Goal: Information Seeking & Learning: Learn about a topic

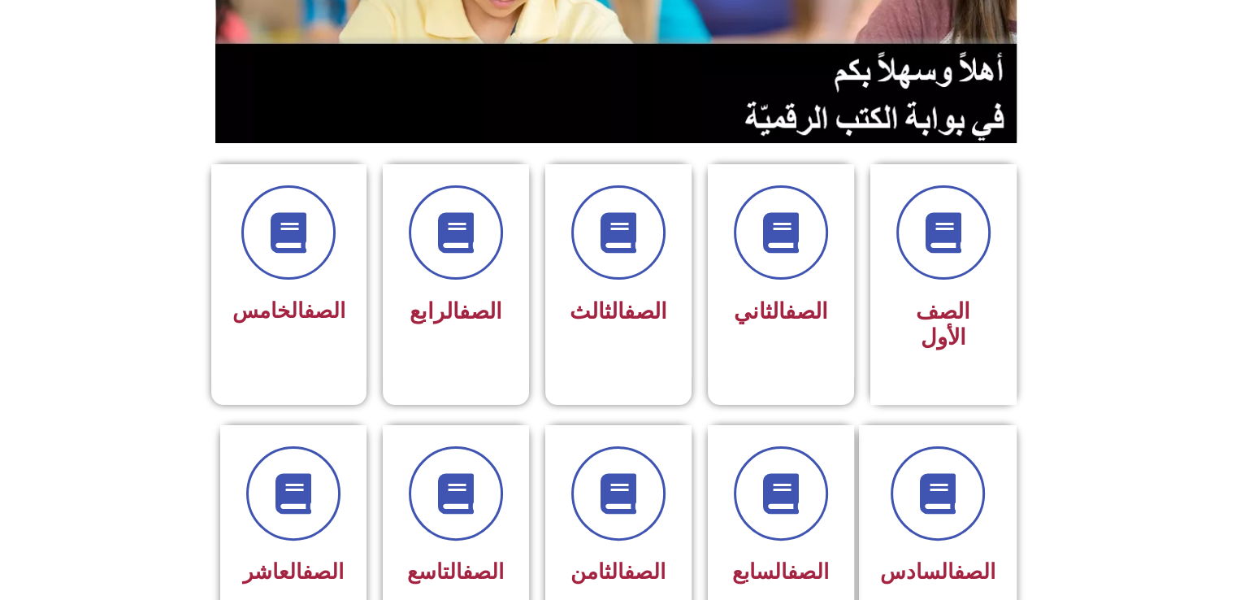
scroll to position [300, 0]
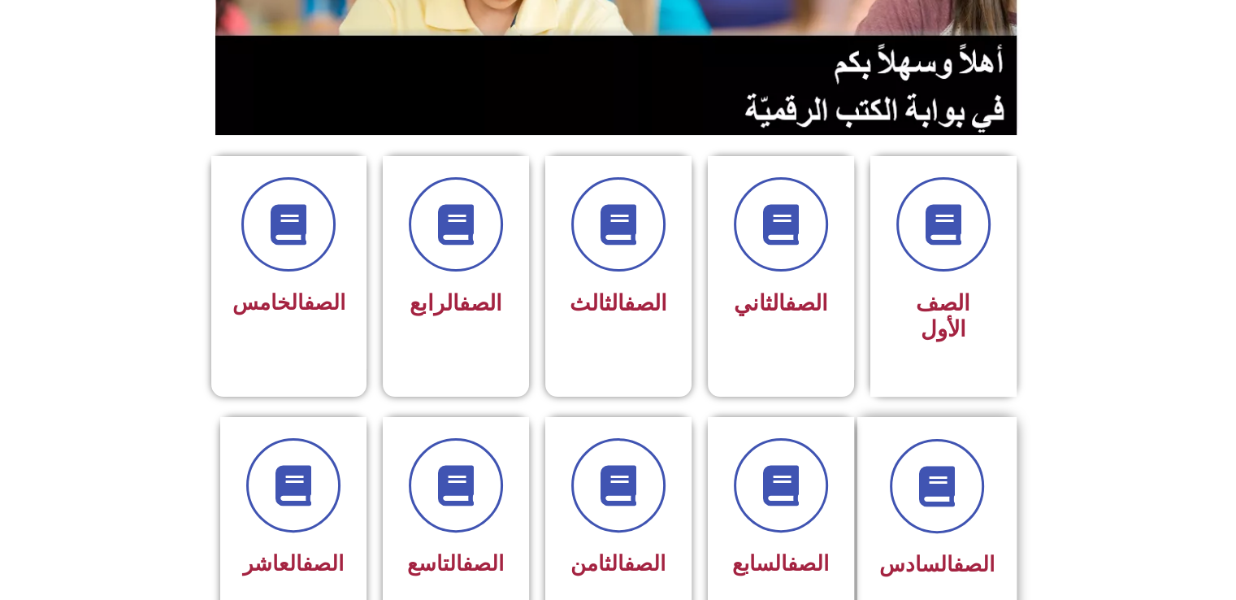
click at [946, 515] on div "الصف السادس" at bounding box center [937, 512] width 115 height 146
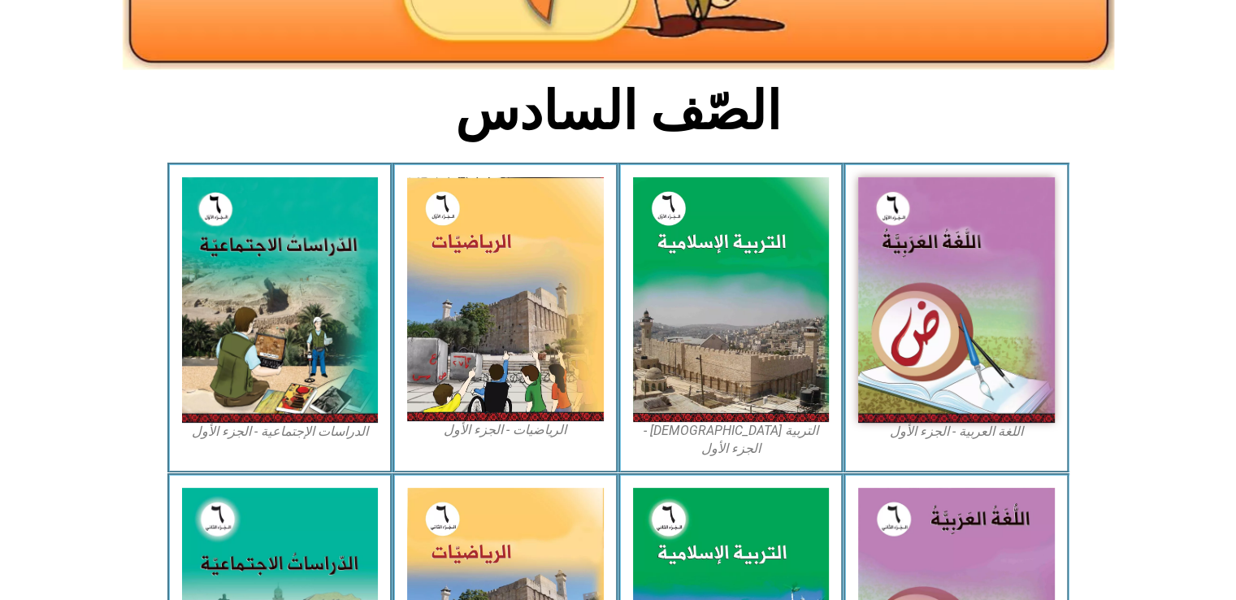
scroll to position [348, 0]
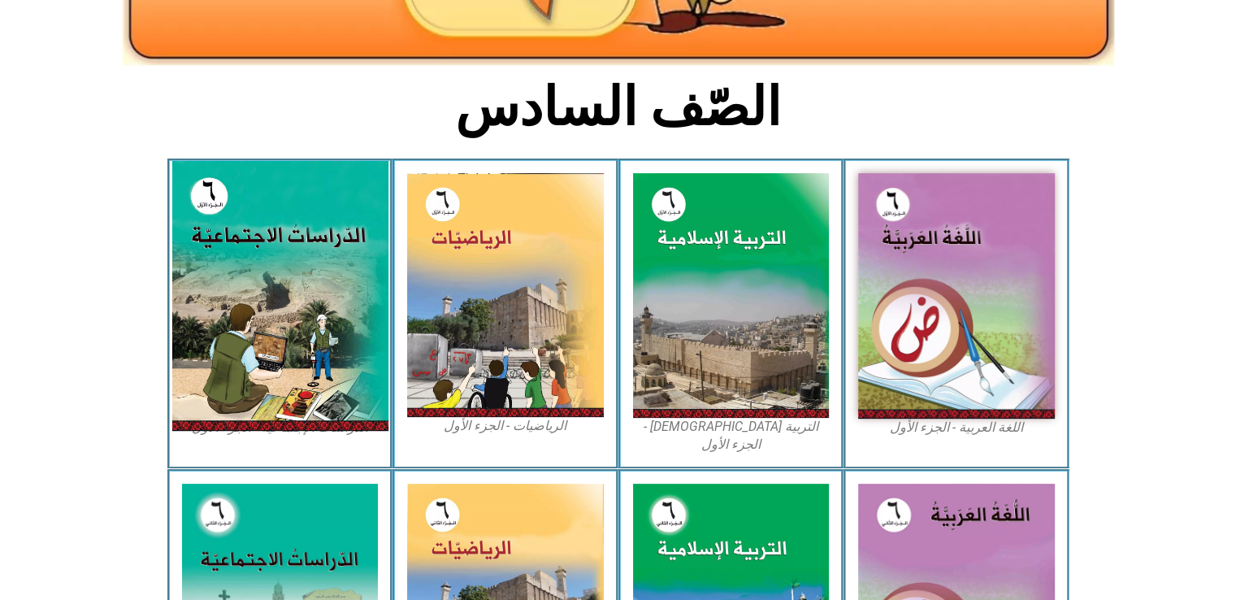
click at [318, 261] on img at bounding box center [280, 296] width 216 height 270
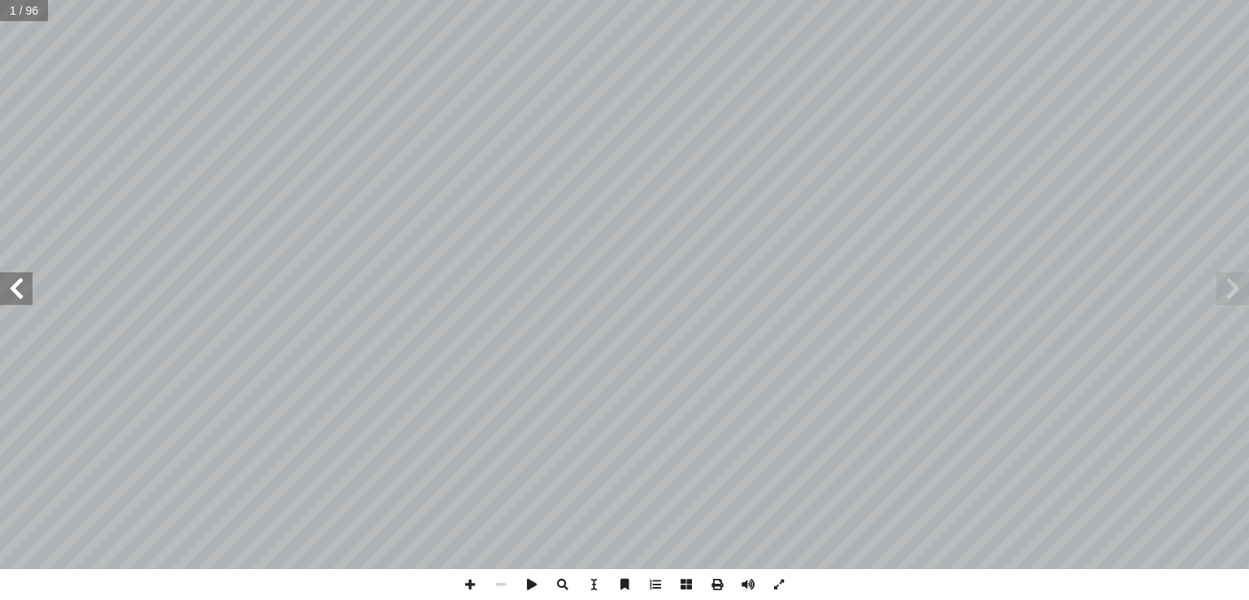
click at [1219, 293] on span at bounding box center [1232, 288] width 33 height 33
click at [11, 291] on span at bounding box center [16, 288] width 33 height 33
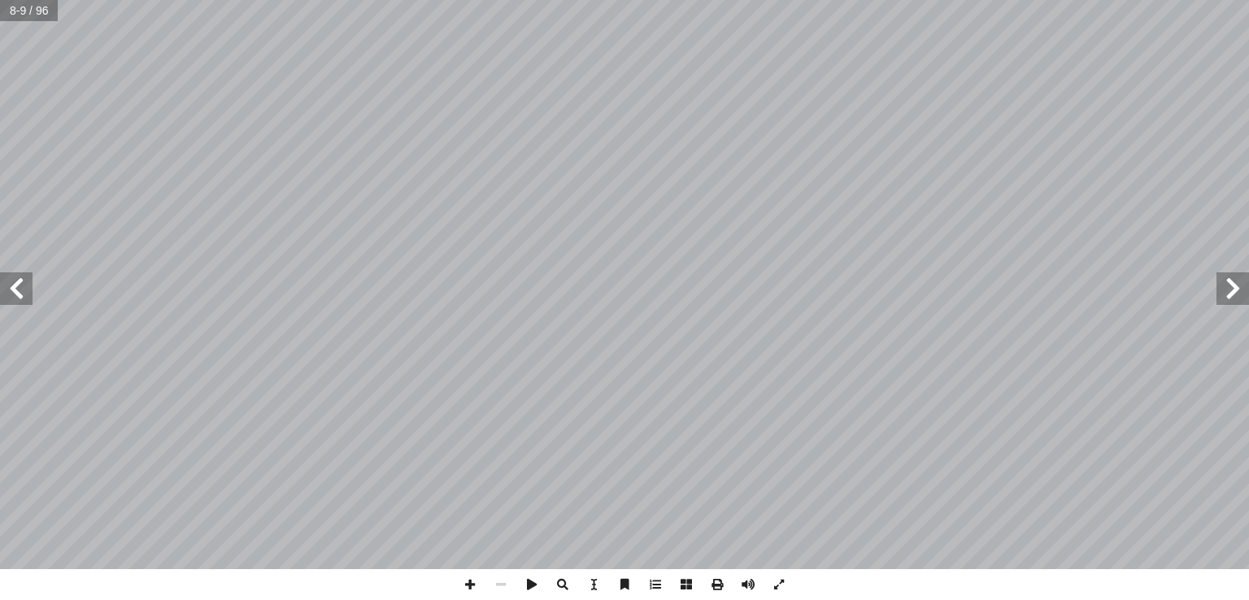
click at [11, 291] on span at bounding box center [16, 288] width 33 height 33
click at [467, 588] on span at bounding box center [469, 584] width 31 height 31
click at [498, 585] on span at bounding box center [500, 584] width 31 height 31
click at [15, 292] on span at bounding box center [16, 288] width 33 height 33
click at [13, 297] on span at bounding box center [16, 288] width 33 height 33
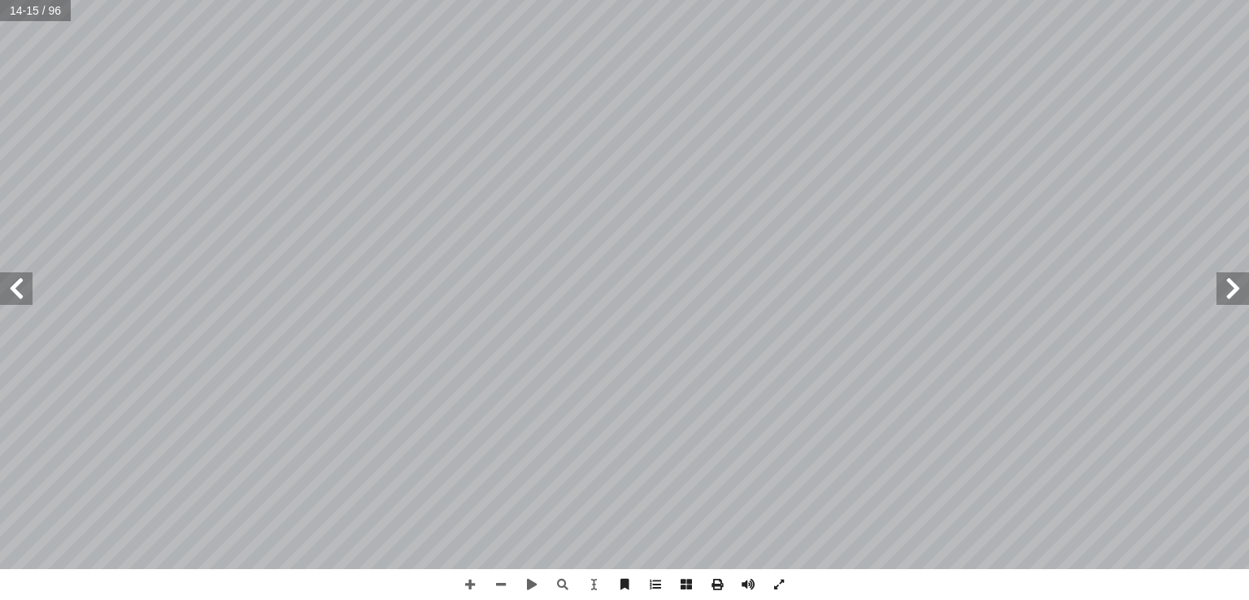
click at [19, 297] on span at bounding box center [16, 288] width 33 height 33
click at [17, 287] on span at bounding box center [16, 288] width 33 height 33
click at [18, 297] on span at bounding box center [16, 288] width 33 height 33
click at [23, 287] on span at bounding box center [16, 288] width 33 height 33
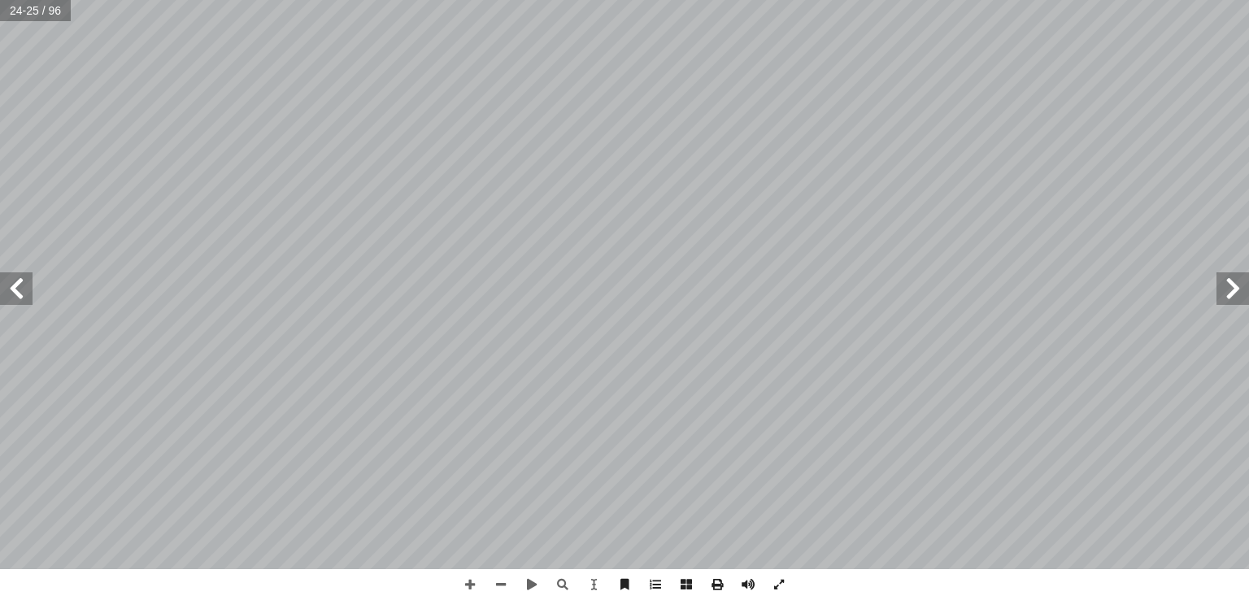
click at [23, 287] on span at bounding box center [16, 288] width 33 height 33
click at [1219, 275] on span at bounding box center [1232, 288] width 33 height 33
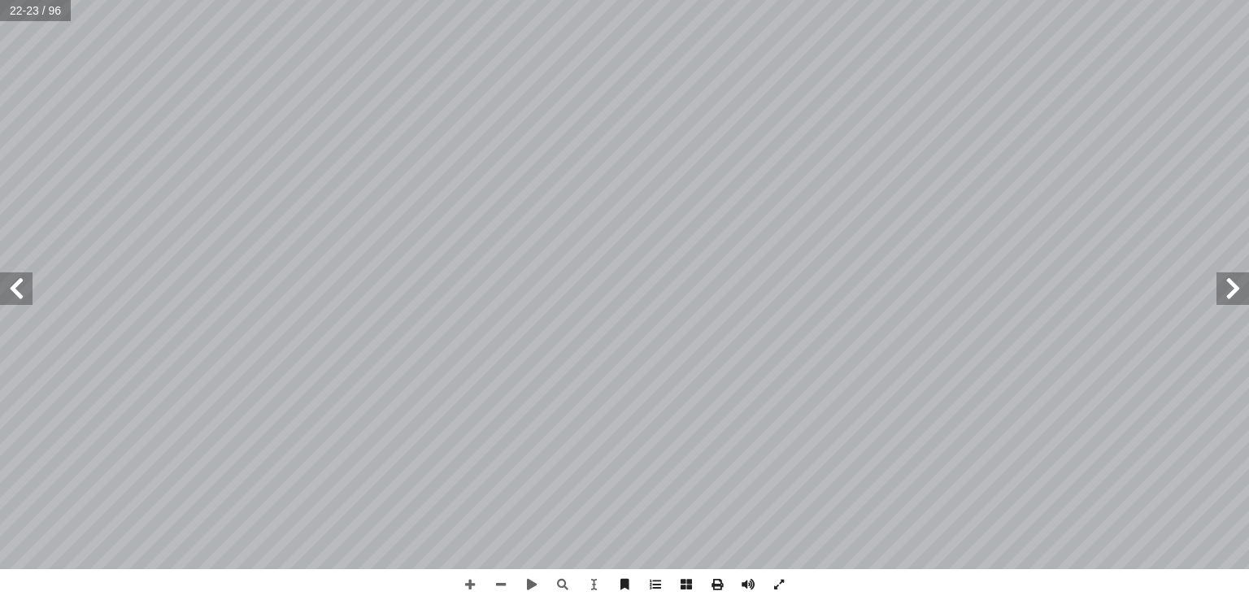
click at [1219, 275] on span at bounding box center [1232, 288] width 33 height 33
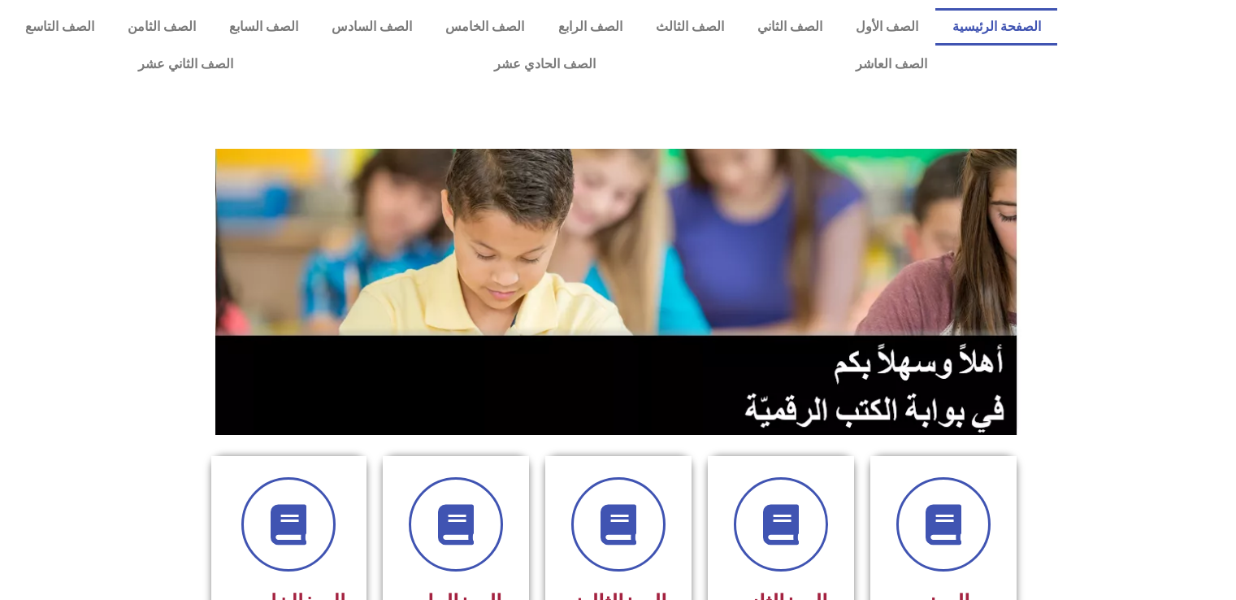
scroll to position [300, 0]
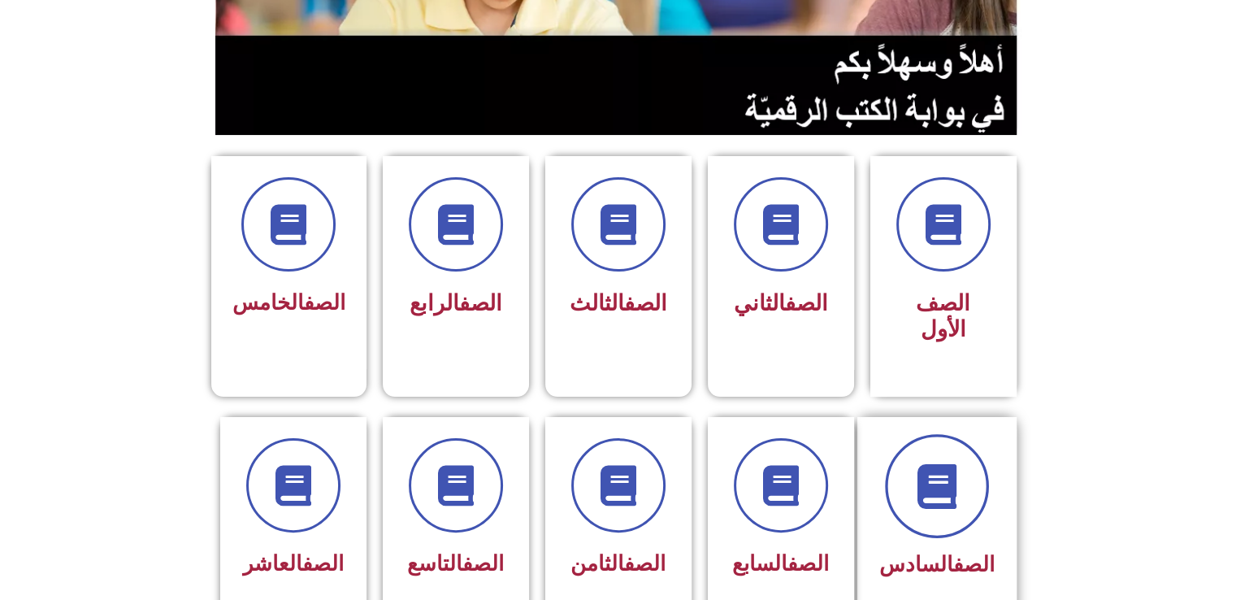
click at [937, 463] on icon at bounding box center [937, 485] width 45 height 45
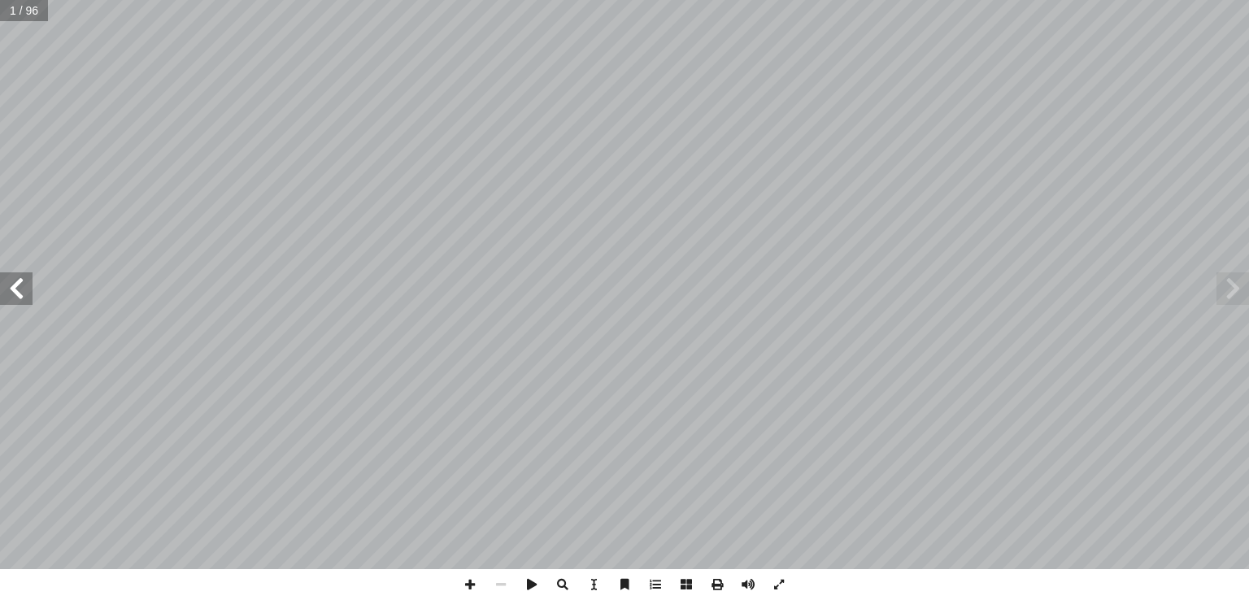
click at [14, 285] on span at bounding box center [16, 288] width 33 height 33
